Goal: Browse casually: Explore the website without a specific task or goal

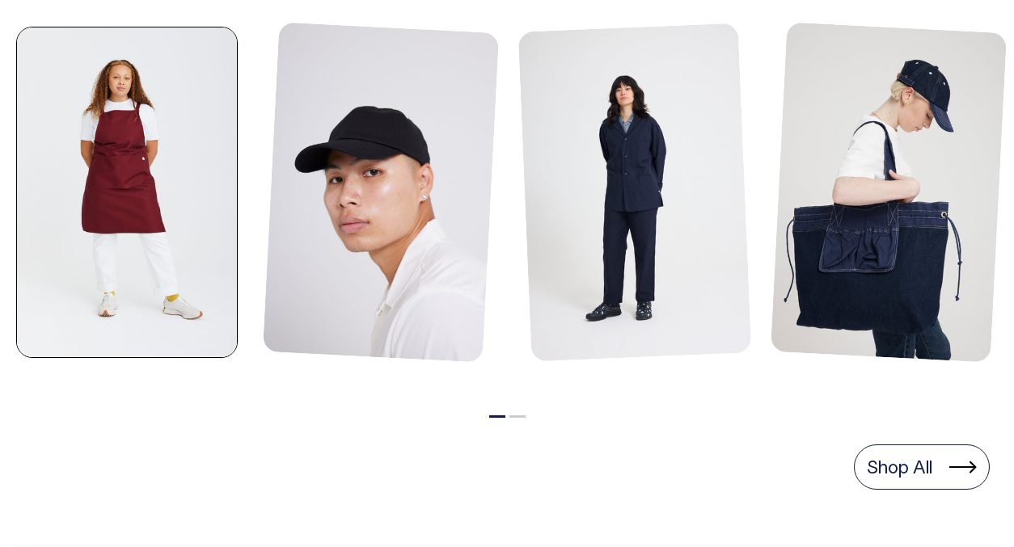
scroll to position [790, 0]
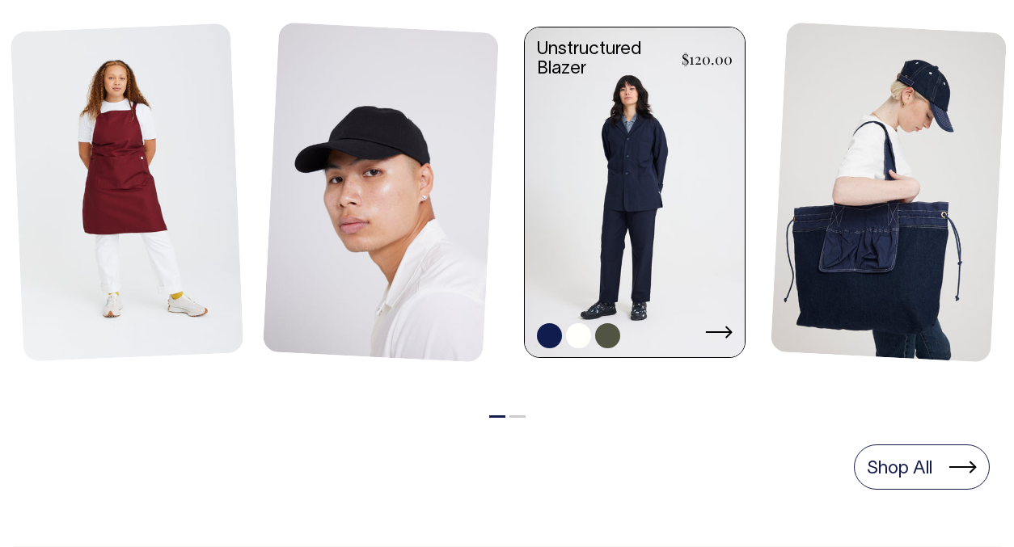
click at [664, 210] on link at bounding box center [635, 193] width 220 height 333
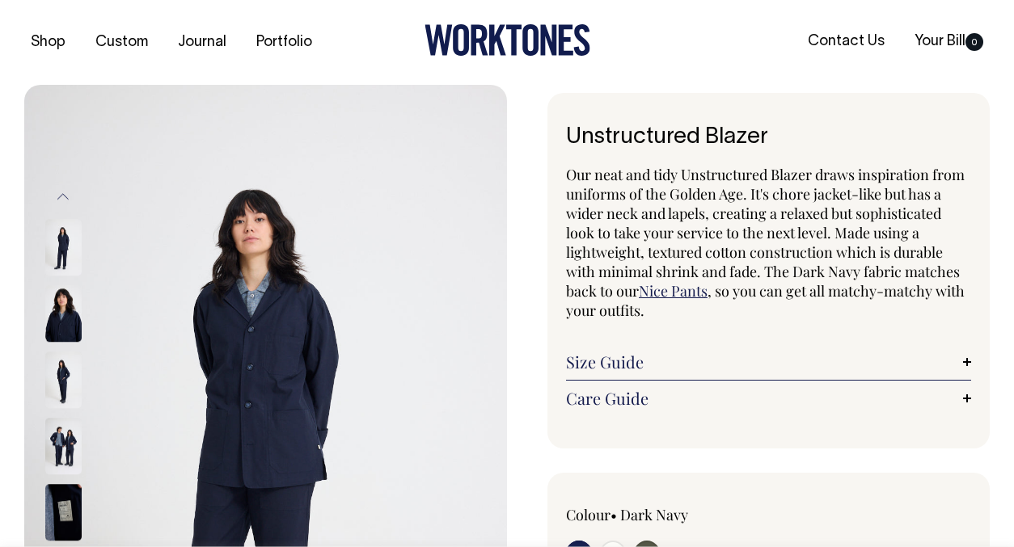
click at [58, 311] on img at bounding box center [63, 314] width 36 height 57
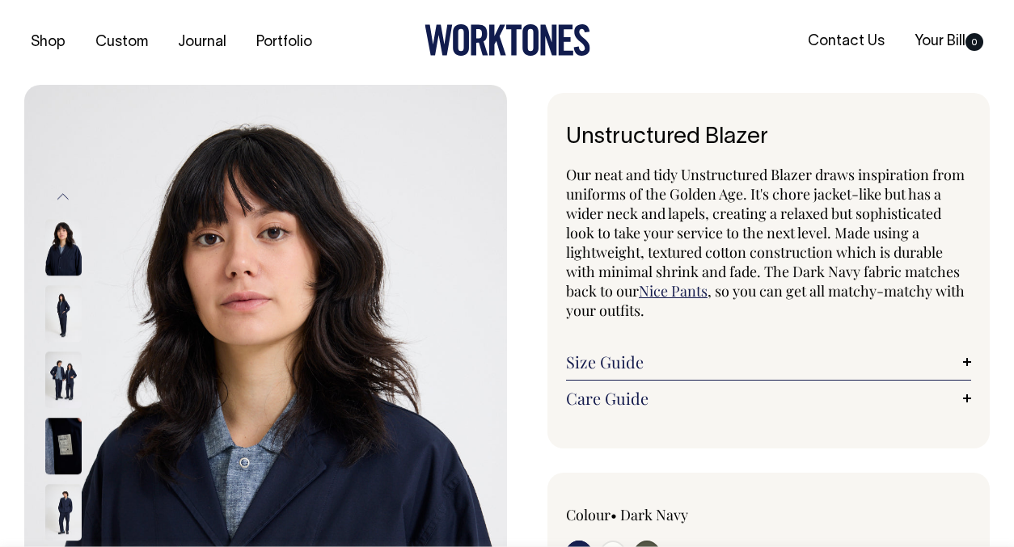
click at [57, 309] on img at bounding box center [63, 314] width 36 height 57
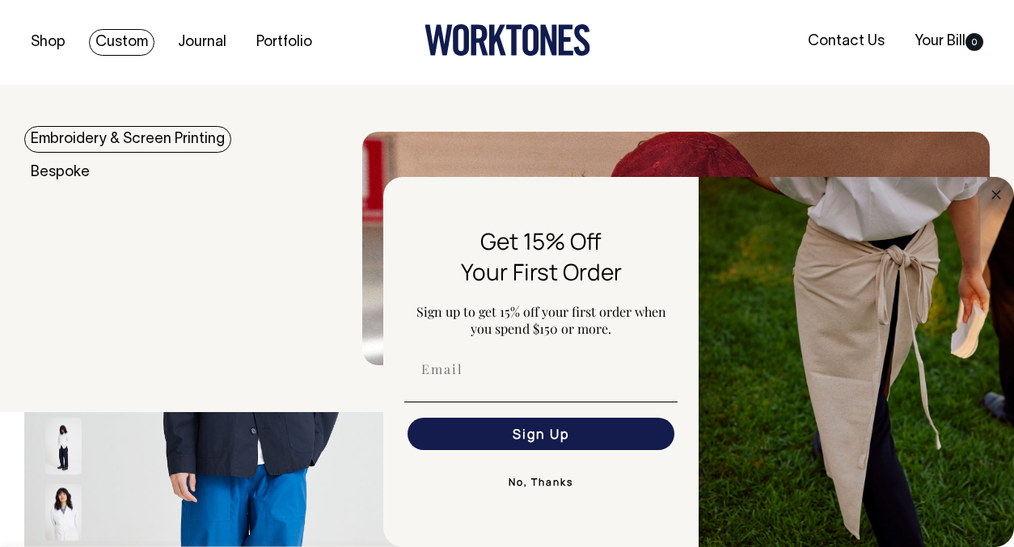
click at [129, 40] on link "Custom" at bounding box center [122, 42] width 66 height 27
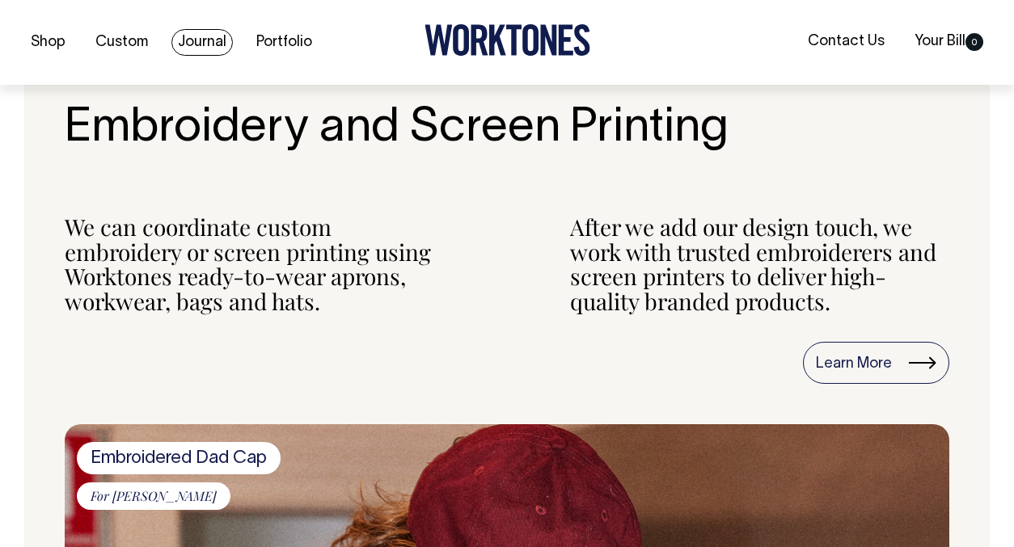
scroll to position [1765, 0]
click at [184, 36] on link "Journal" at bounding box center [201, 42] width 61 height 27
